Goal: Navigation & Orientation: Find specific page/section

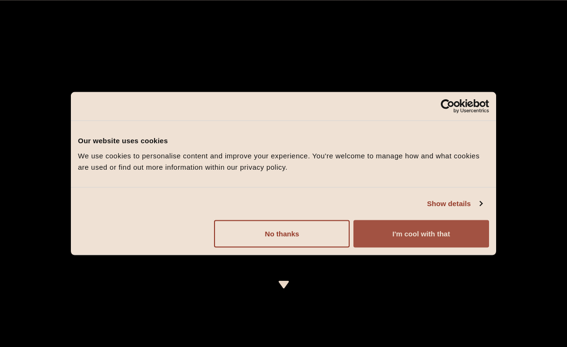
click at [401, 244] on button "I'm cool with that" at bounding box center [422, 233] width 136 height 27
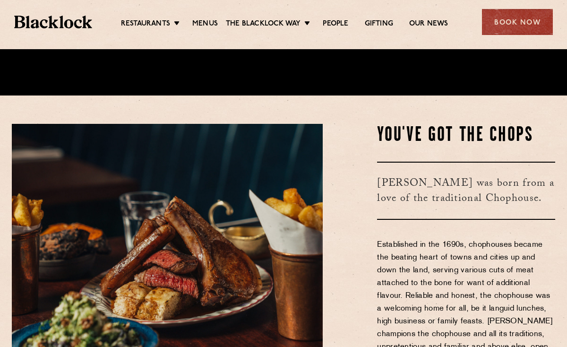
scroll to position [257, 0]
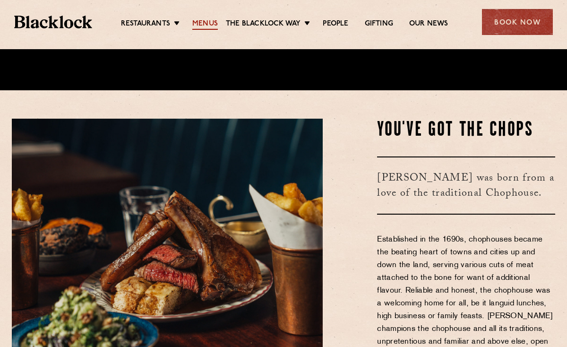
click at [209, 27] on link "Menus" at bounding box center [205, 24] width 26 height 10
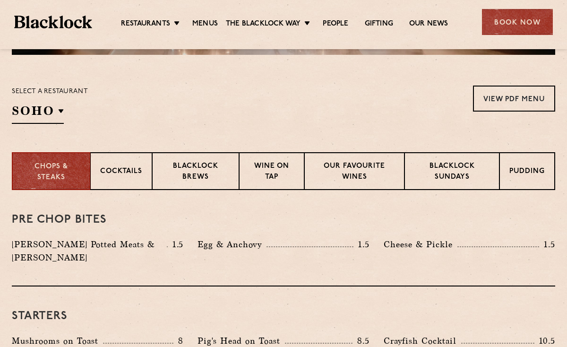
scroll to position [286, 0]
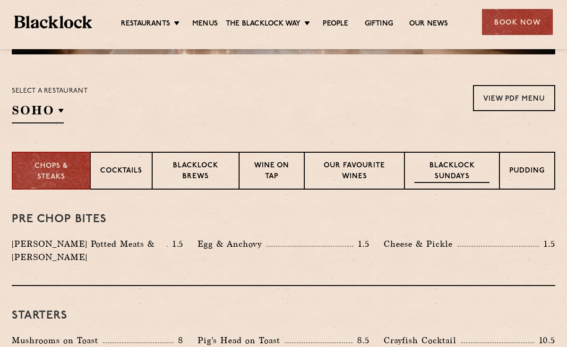
click at [441, 163] on p "Blacklock Sundays" at bounding box center [452, 172] width 75 height 22
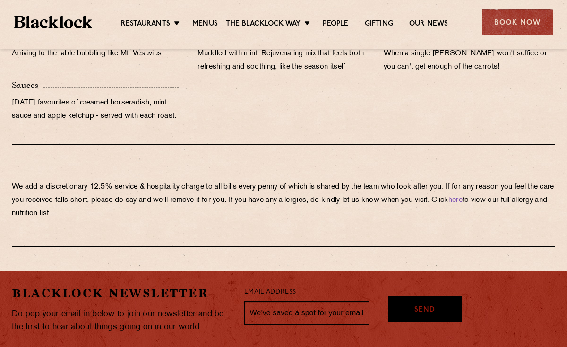
scroll to position [1129, 0]
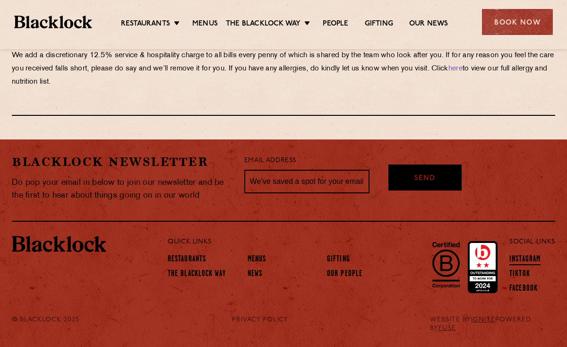
click at [519, 259] on link "Instagram" at bounding box center [525, 260] width 31 height 10
